Goal: Information Seeking & Learning: Learn about a topic

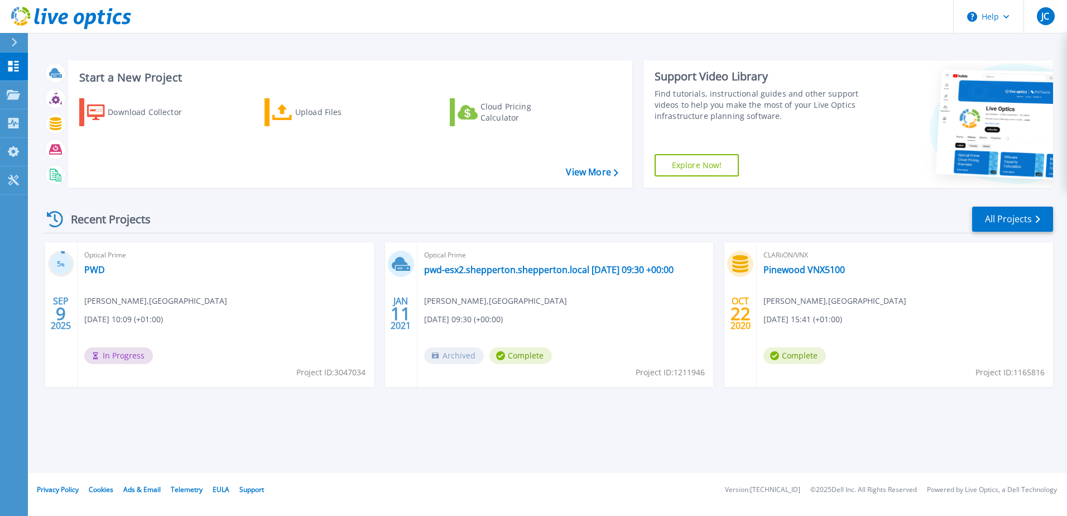
click at [226, 328] on div "Optical Prime PWD [PERSON_NAME] , Pinewood Studios [DATE] 10:09 (+01:00) In Pro…" at bounding box center [226, 314] width 296 height 145
click at [92, 266] on link "PWD" at bounding box center [94, 269] width 21 height 11
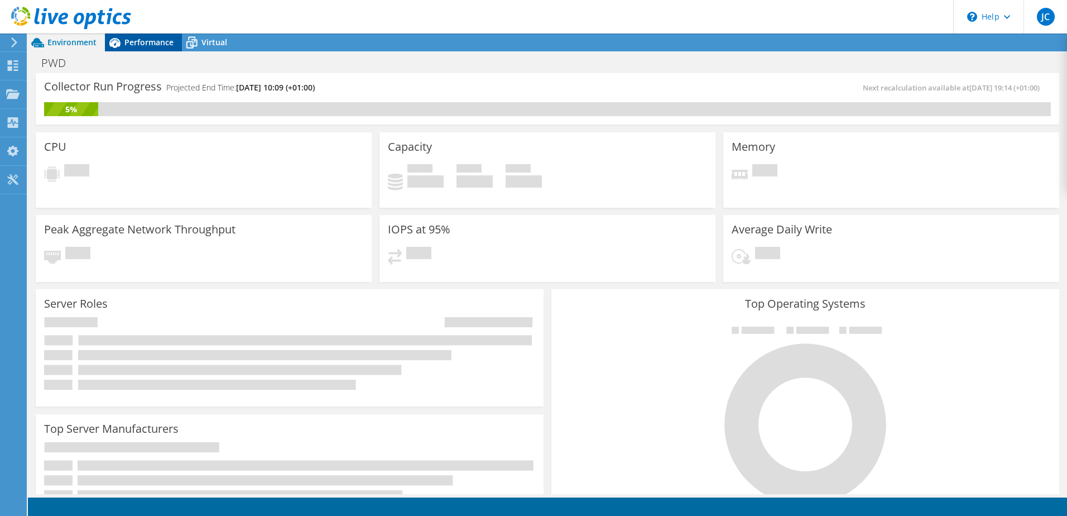
click at [135, 42] on span "Performance" at bounding box center [149, 42] width 49 height 11
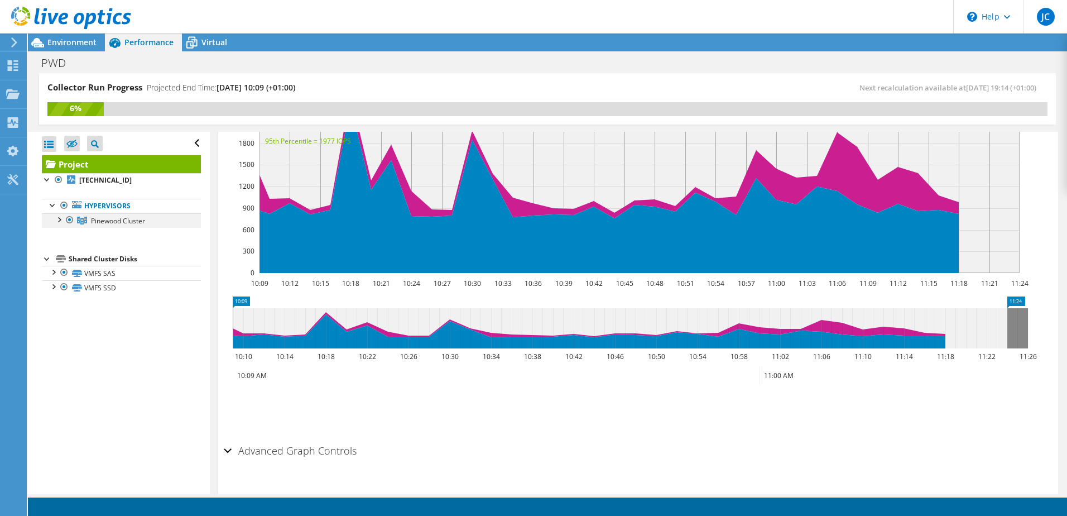
click at [59, 221] on div at bounding box center [58, 218] width 11 height 11
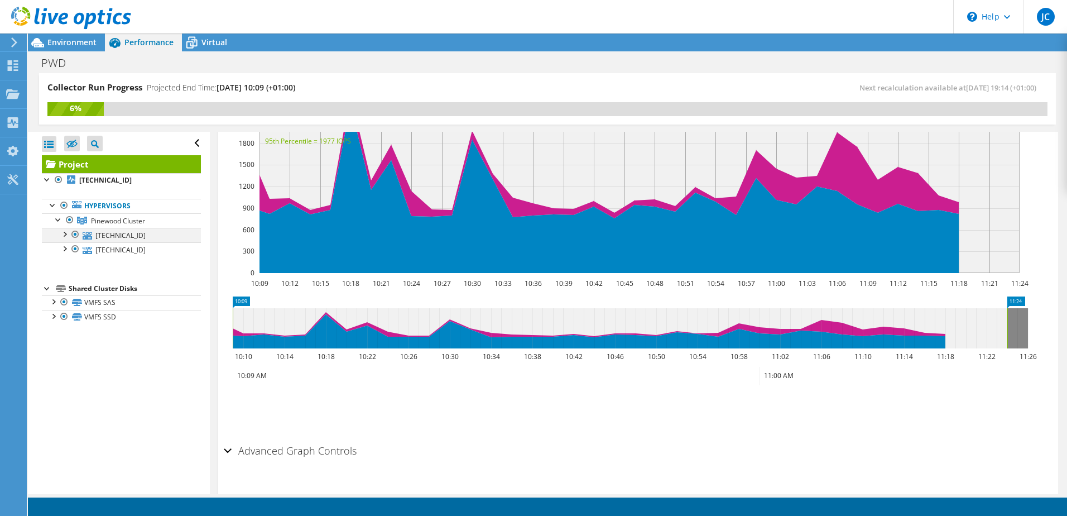
click at [63, 235] on div at bounding box center [64, 233] width 11 height 11
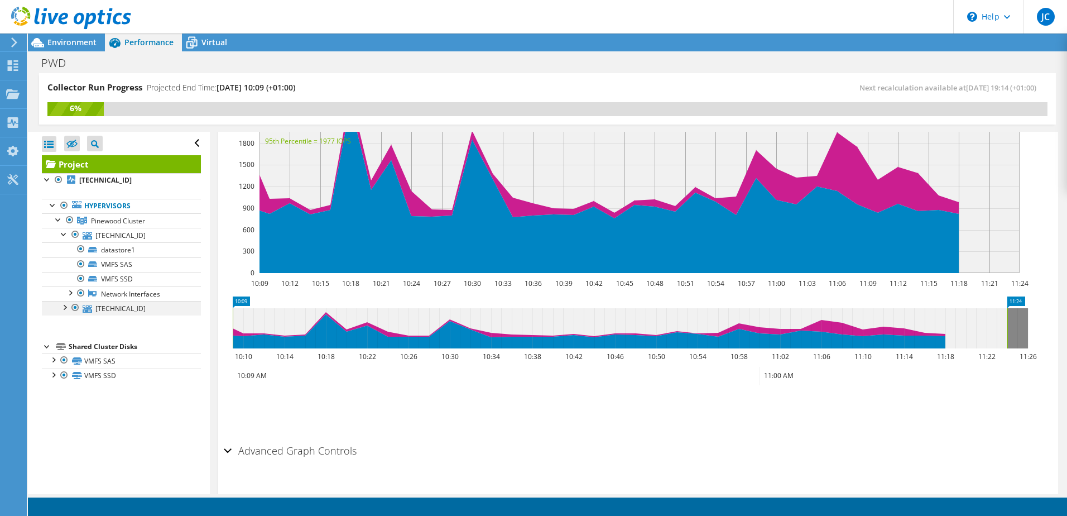
click at [62, 306] on div at bounding box center [64, 306] width 11 height 11
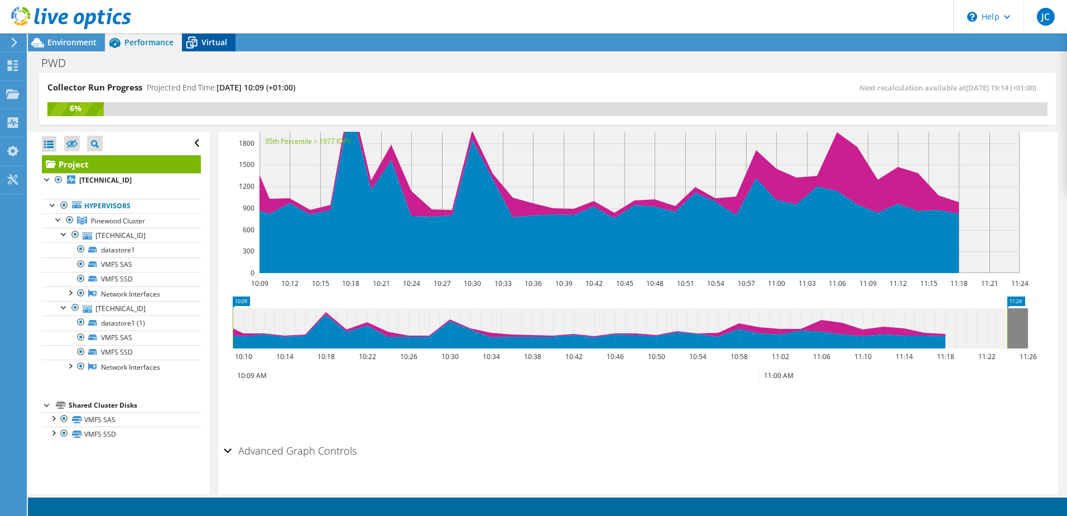
click at [207, 39] on span "Virtual" at bounding box center [215, 42] width 26 height 11
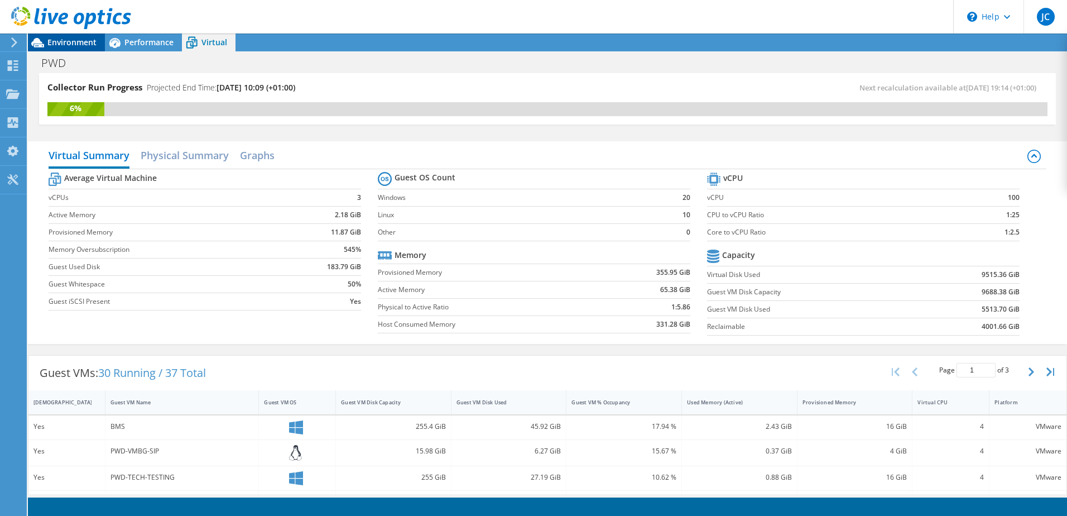
click at [57, 47] on div "Environment" at bounding box center [66, 42] width 77 height 18
